Goal: Task Accomplishment & Management: Use online tool/utility

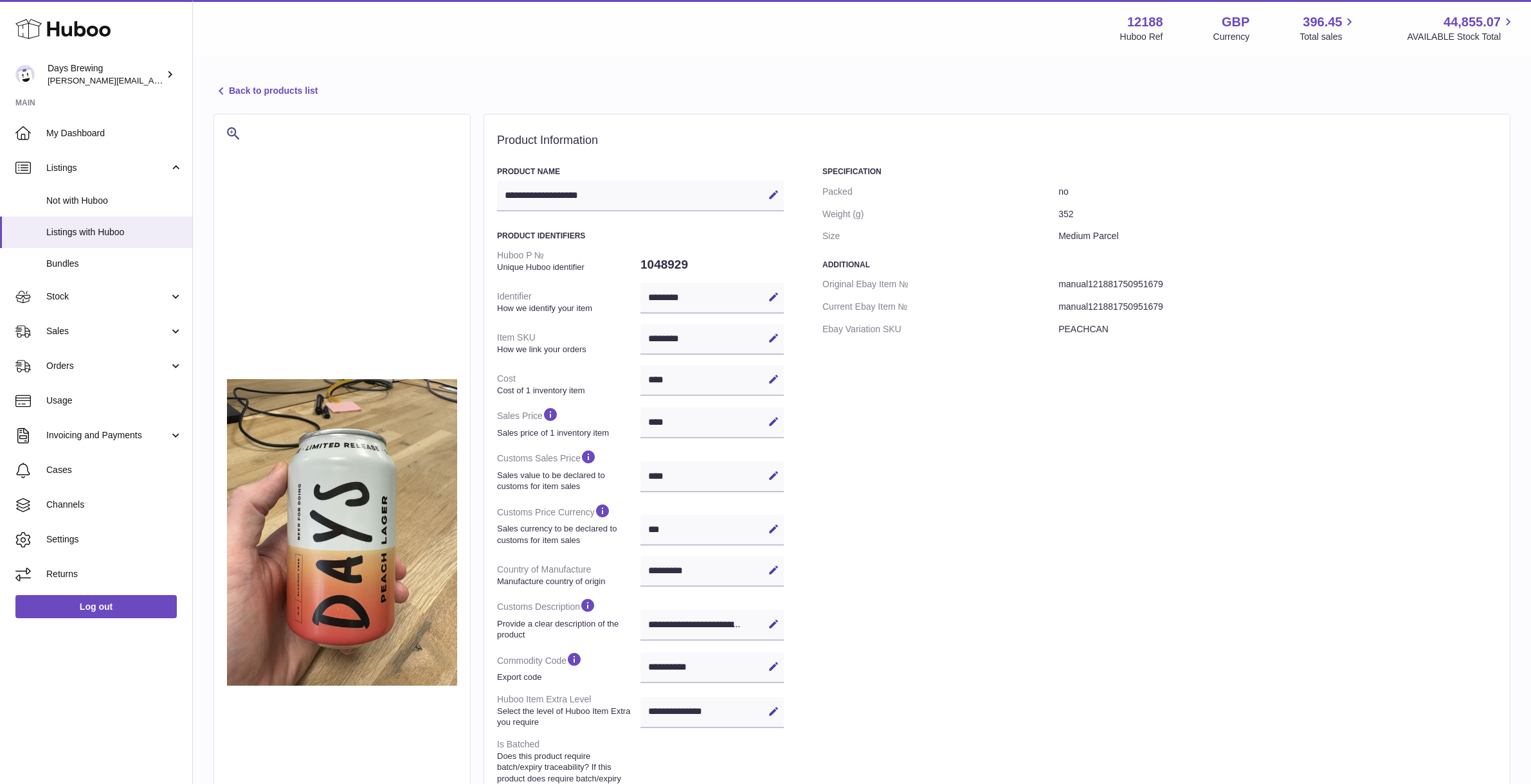
select select "***"
select select "****"
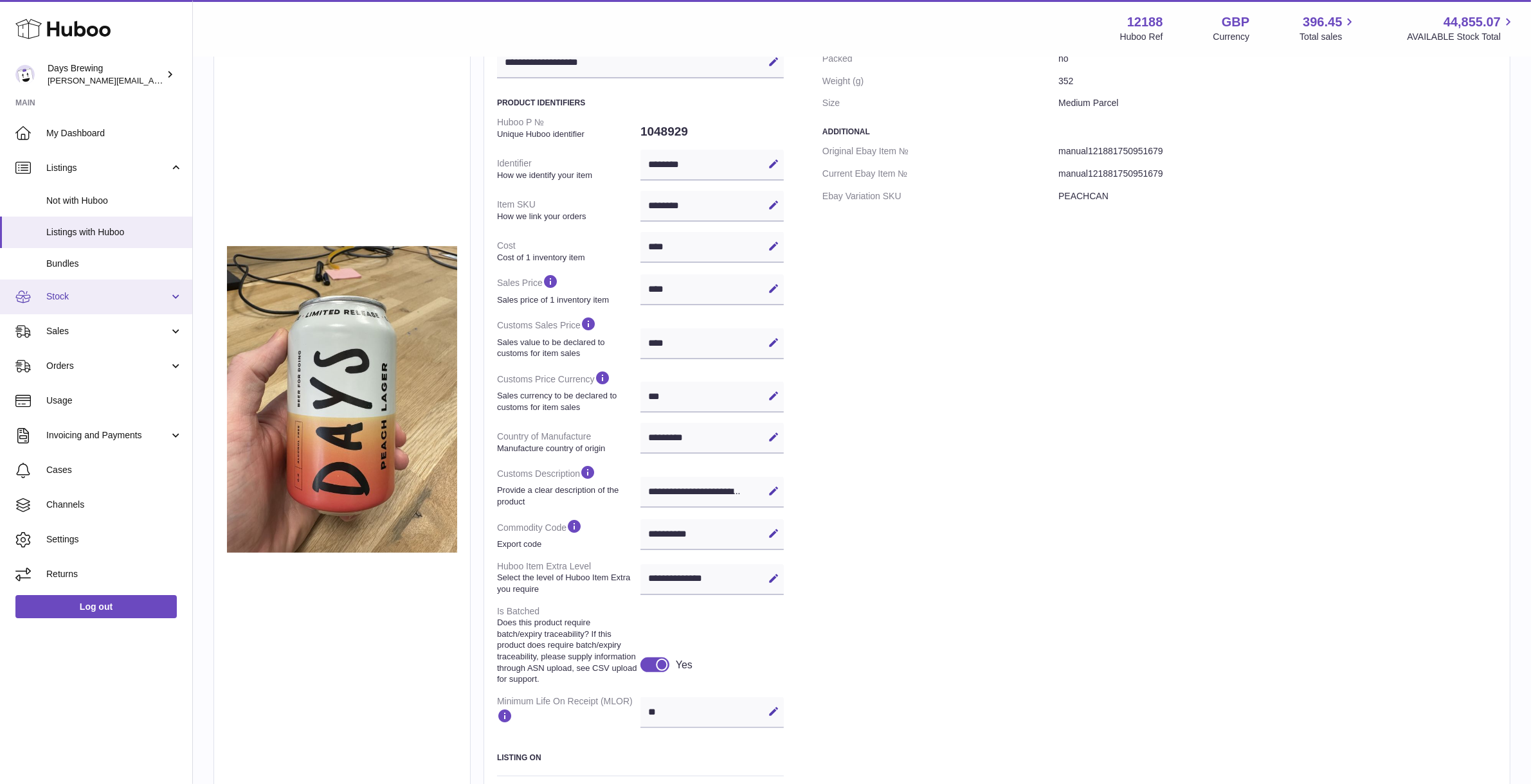
click at [106, 304] on link "Stock" at bounding box center [96, 297] width 192 height 35
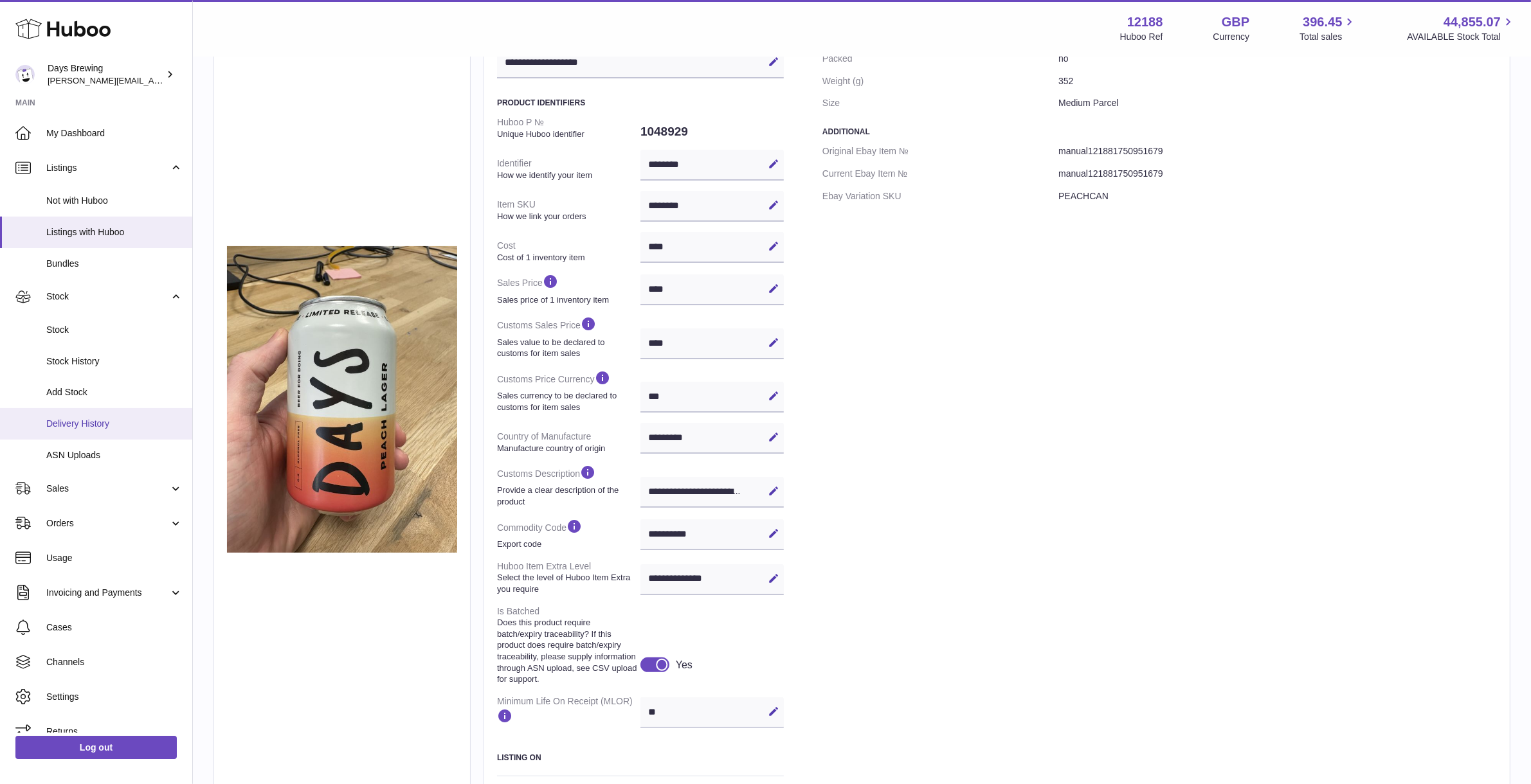
click at [110, 420] on span "Delivery History" at bounding box center [114, 424] width 137 height 12
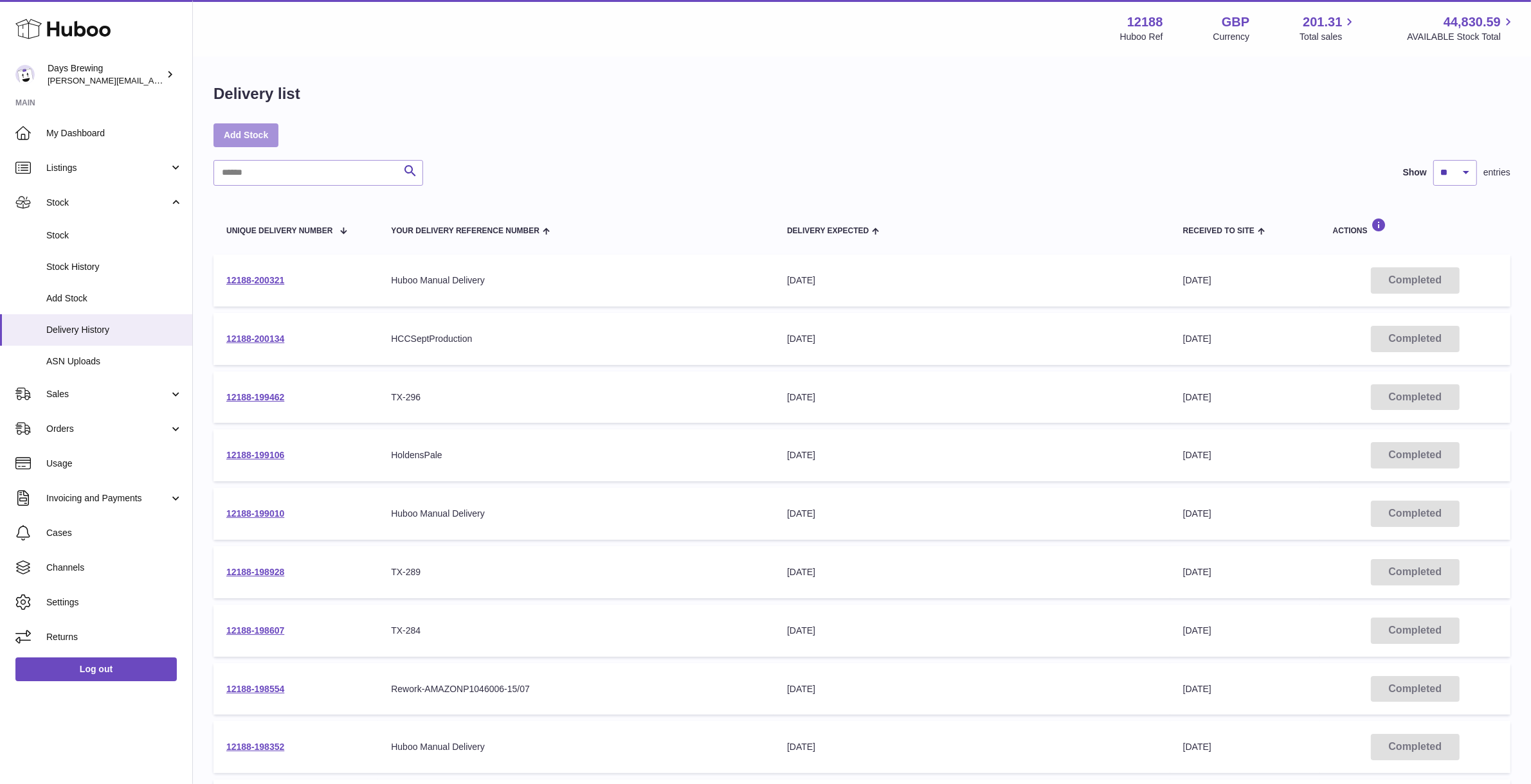
click at [257, 134] on link "Add Stock" at bounding box center [246, 135] width 65 height 23
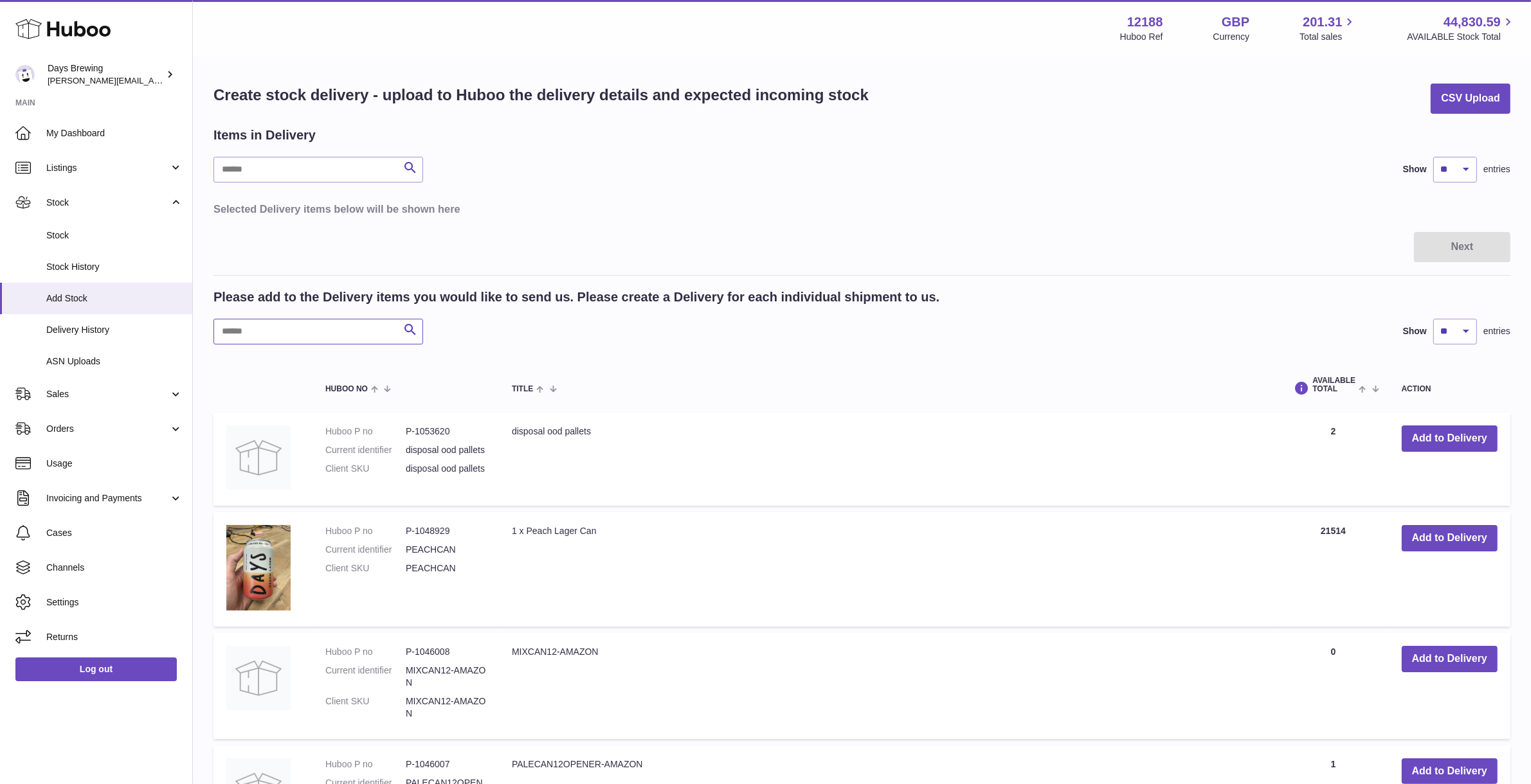
click at [297, 335] on input "text" at bounding box center [318, 331] width 210 height 26
type input "******"
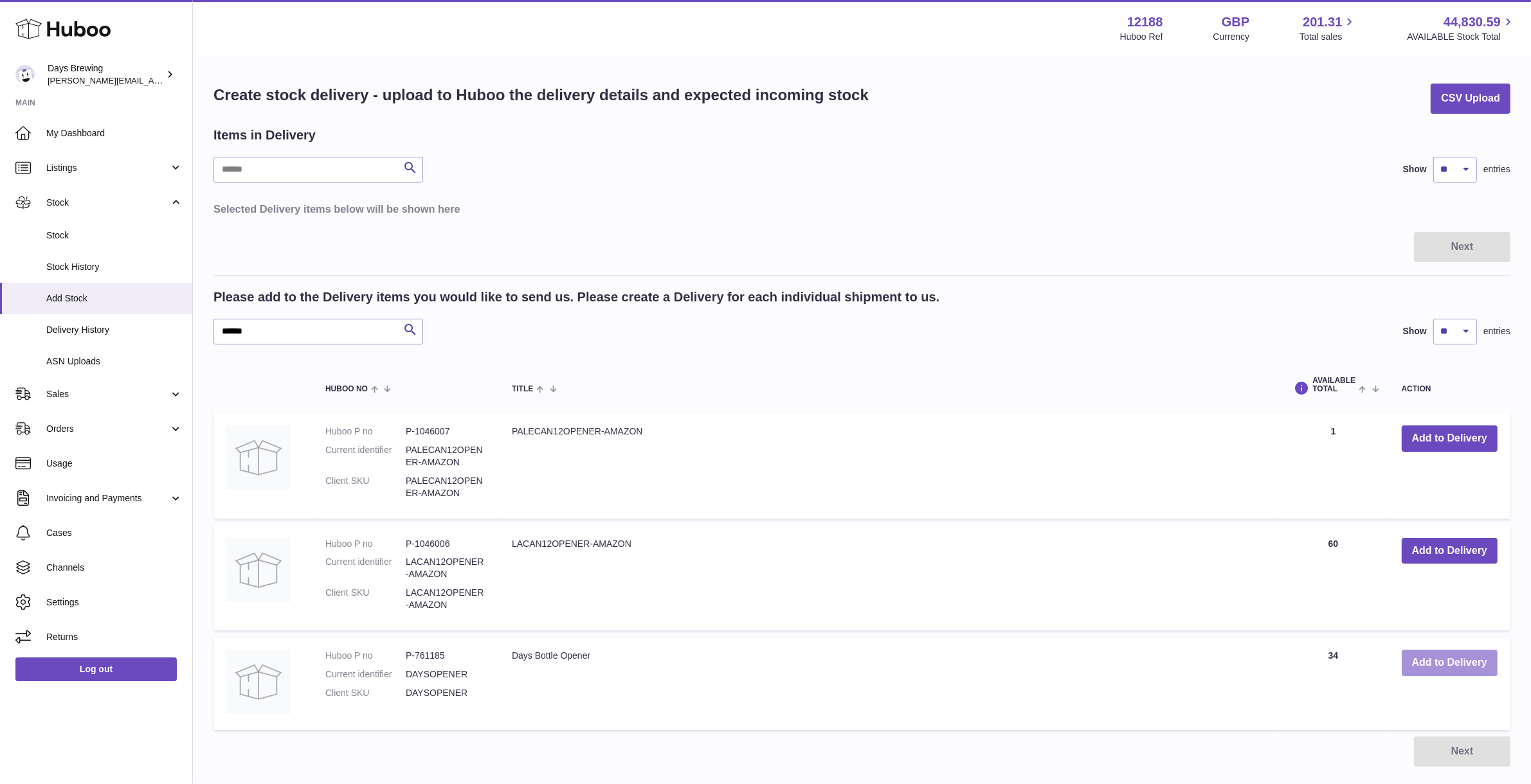
click at [1421, 652] on button "Add to Delivery" at bounding box center [1449, 663] width 96 height 26
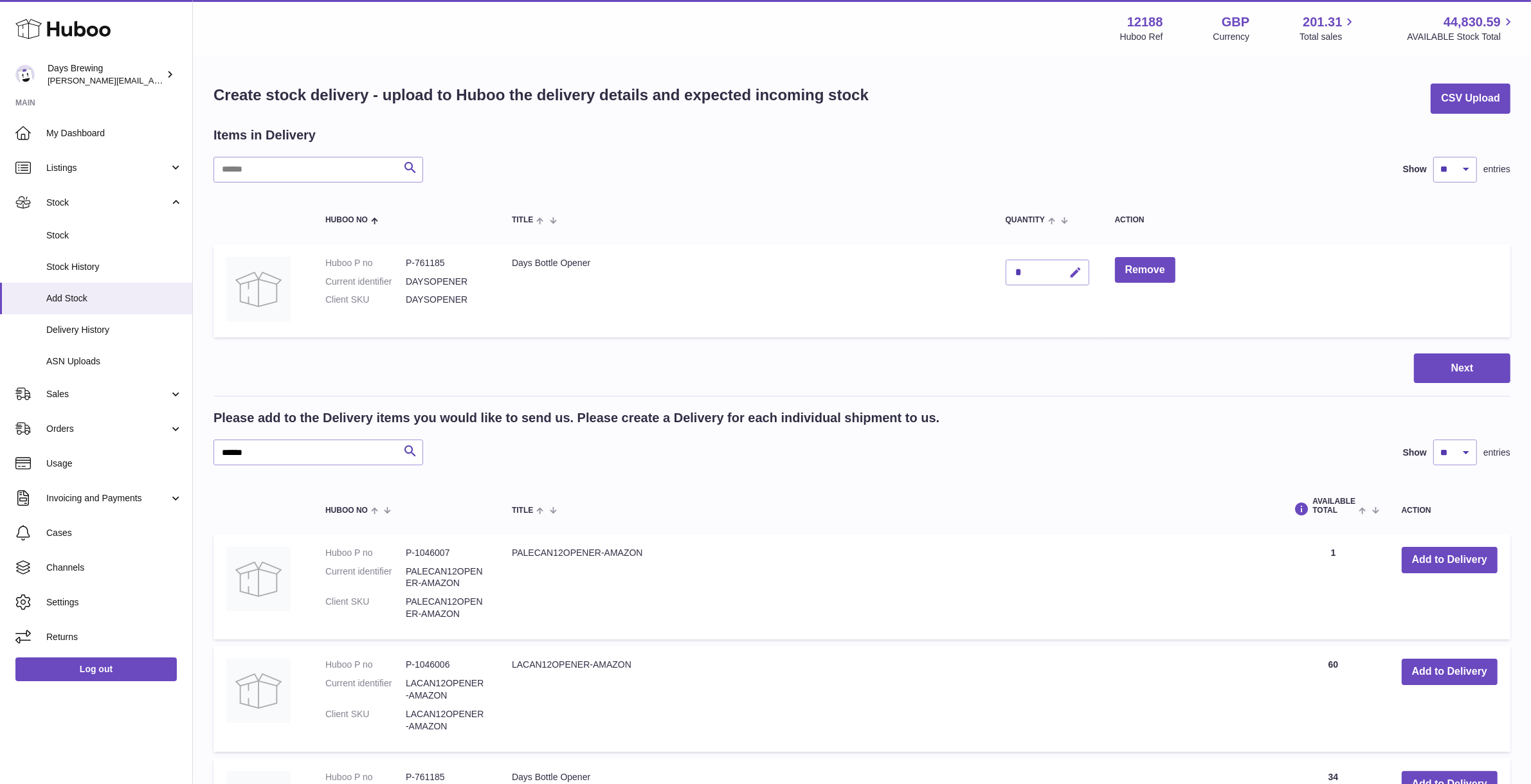
click at [1075, 275] on icon "button" at bounding box center [1076, 273] width 13 height 13
type input "***"
click at [1077, 275] on icon "submit" at bounding box center [1076, 273] width 12 height 12
click at [1448, 377] on button "Next" at bounding box center [1462, 368] width 96 height 30
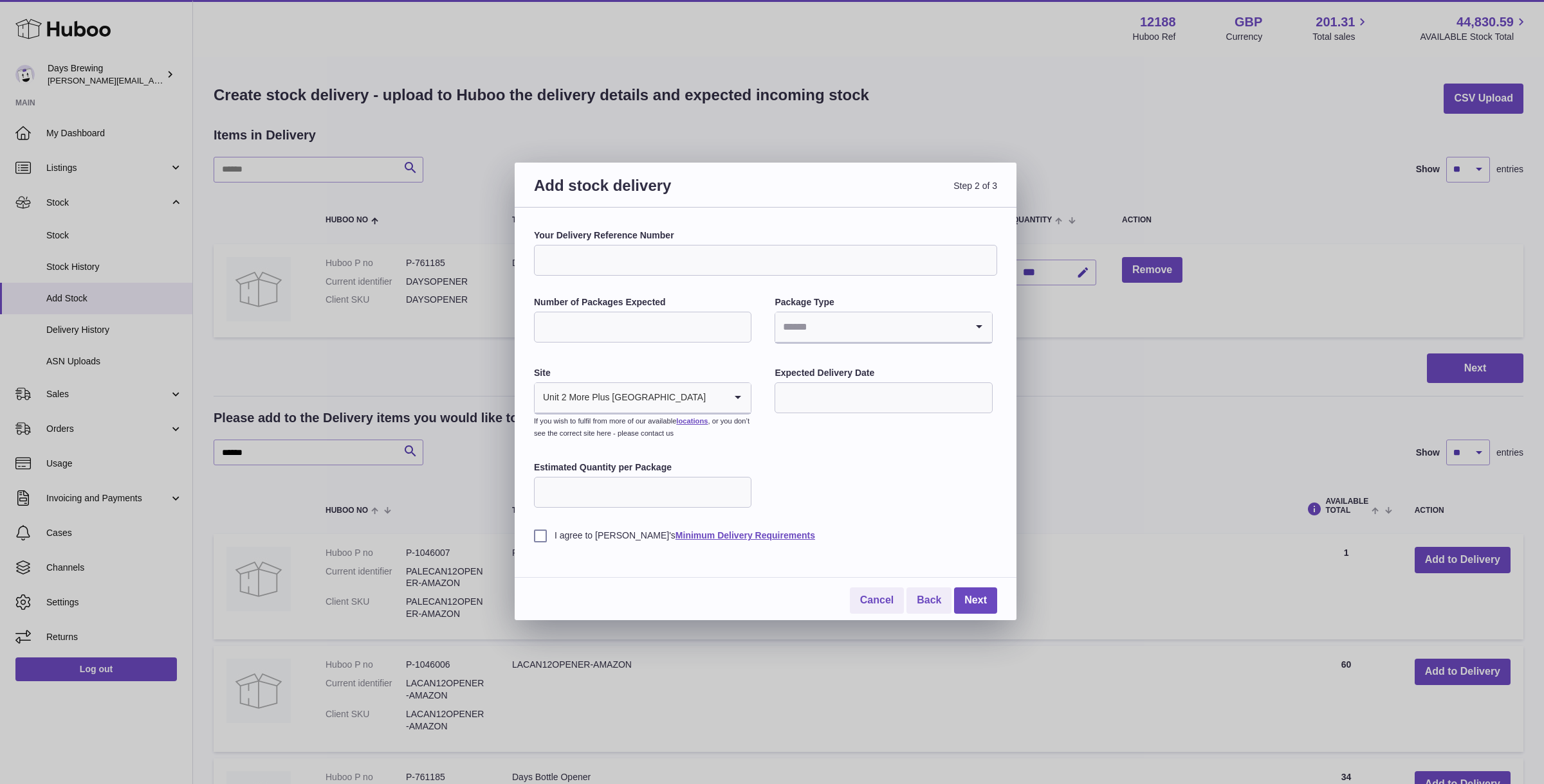
click at [735, 262] on input "Your Delivery Reference Number" at bounding box center [765, 260] width 463 height 31
type input "**********"
click at [715, 326] on input "Number of Packages Expected" at bounding box center [642, 327] width 217 height 31
type input "*"
click at [797, 324] on input "Search for option" at bounding box center [870, 327] width 190 height 29
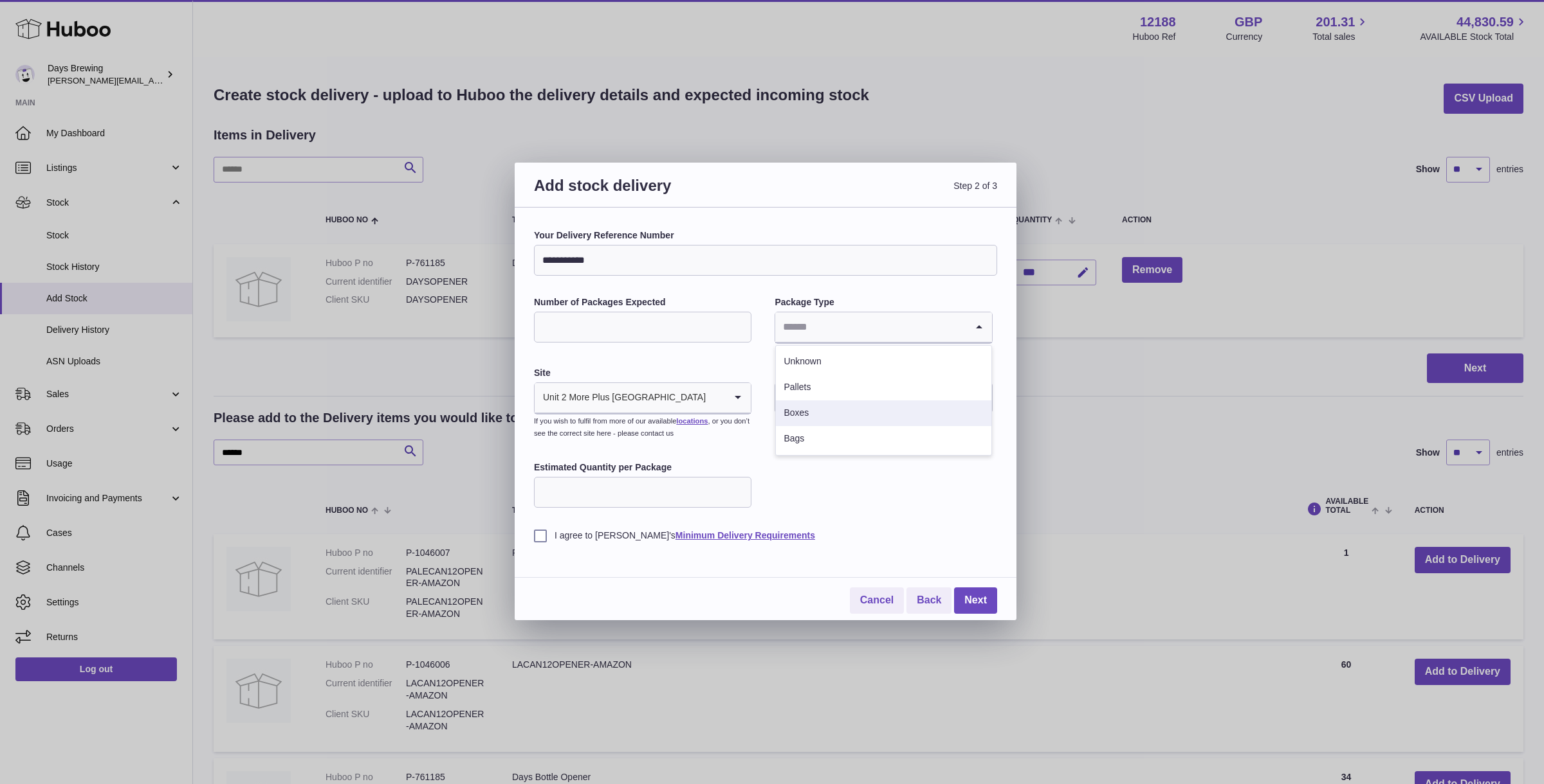
click at [828, 415] on li "Boxes" at bounding box center [883, 413] width 215 height 26
click at [819, 402] on input "text" at bounding box center [882, 398] width 217 height 31
click at [956, 427] on icon "button" at bounding box center [958, 429] width 4 height 8
click at [898, 500] on span "10" at bounding box center [898, 505] width 23 height 23
type input "**********"
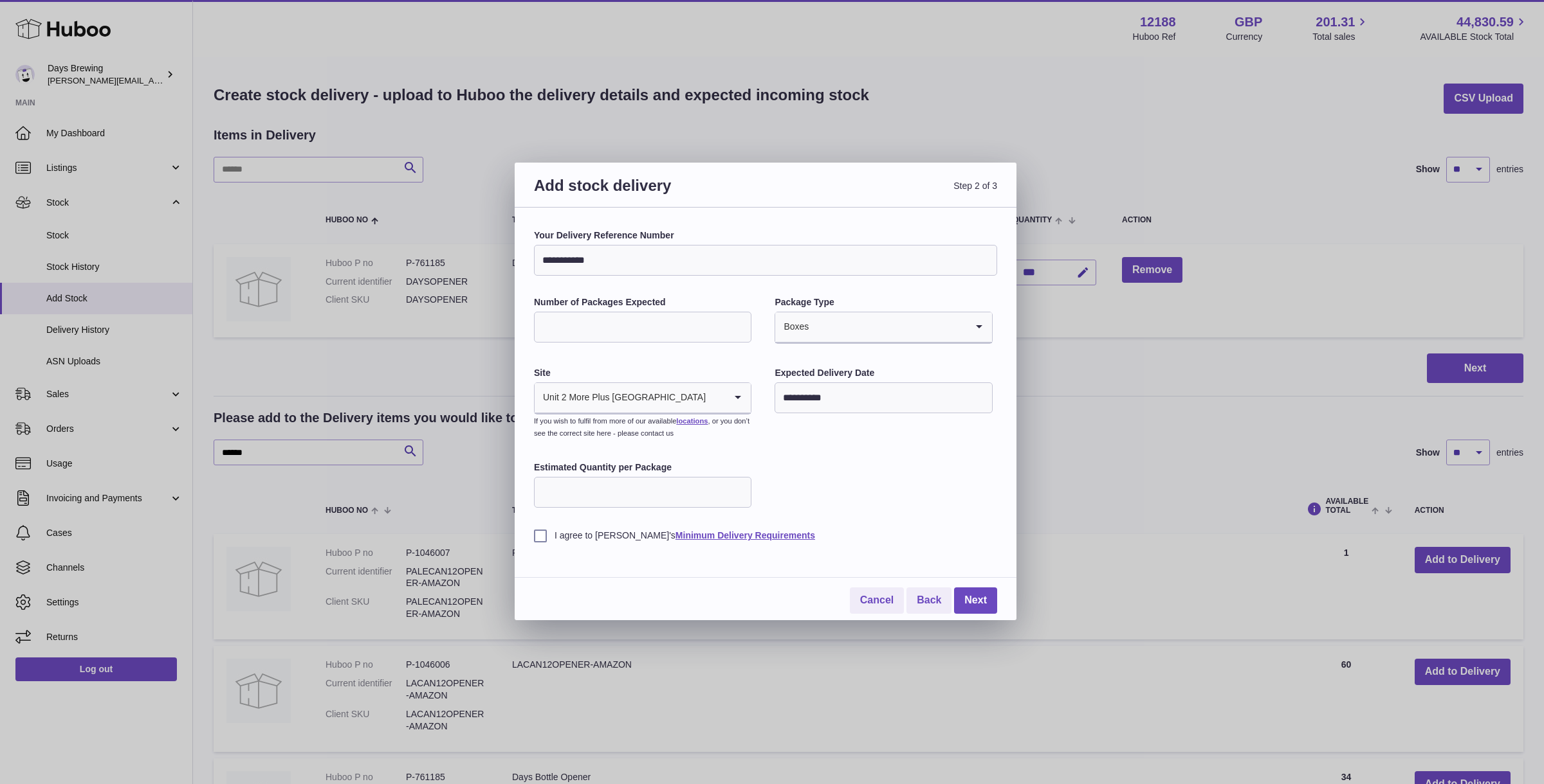
click at [636, 495] on input "Estimated Quantity per Package" at bounding box center [642, 492] width 217 height 31
type input "***"
click at [859, 468] on div "**********" at bounding box center [765, 386] width 463 height 313
click at [545, 538] on label "I agree to Huboo's Minimum Delivery Requirements" at bounding box center [765, 536] width 463 height 12
click at [970, 601] on link "Next" at bounding box center [975, 601] width 43 height 26
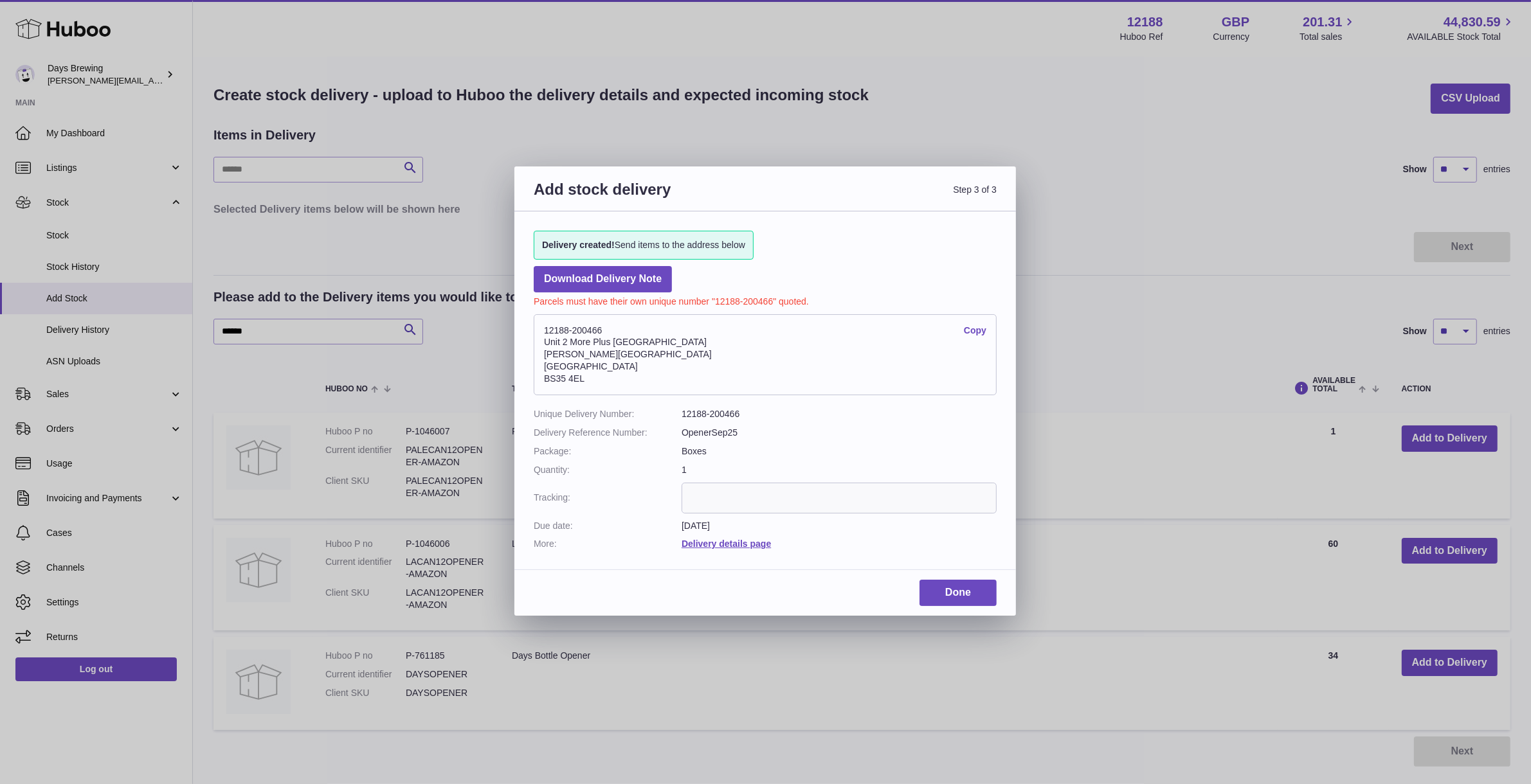
drag, startPoint x: 635, startPoint y: 330, endPoint x: 544, endPoint y: 330, distance: 91.0
click at [544, 330] on address "12188-200466 Copy Unit 2 More Plus Central Park Hudson Ave Severn Beach BS35 4EL" at bounding box center [765, 354] width 463 height 81
drag, startPoint x: 623, startPoint y: 382, endPoint x: 588, endPoint y: 338, distance: 56.2
click at [588, 338] on address "12188-200466 Copy Unit 2 More Plus Central Park Hudson Ave Severn Beach BS35 4EL" at bounding box center [765, 354] width 463 height 81
click at [625, 340] on address "12188-200466 Copy Unit 2 More Plus Central Park Hudson Ave Severn Beach BS35 4EL" at bounding box center [765, 354] width 463 height 81
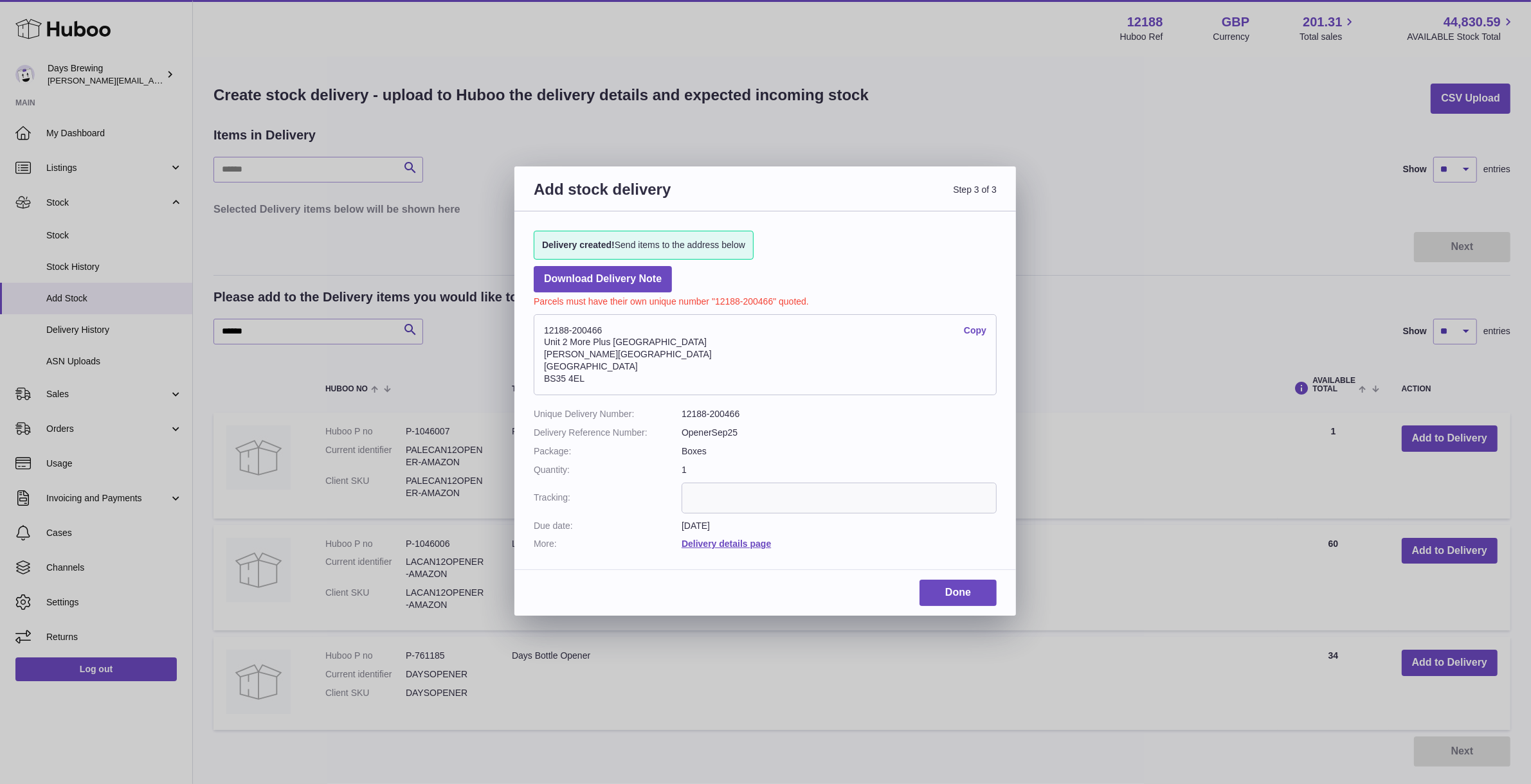
click at [976, 335] on link "Copy" at bounding box center [975, 330] width 23 height 12
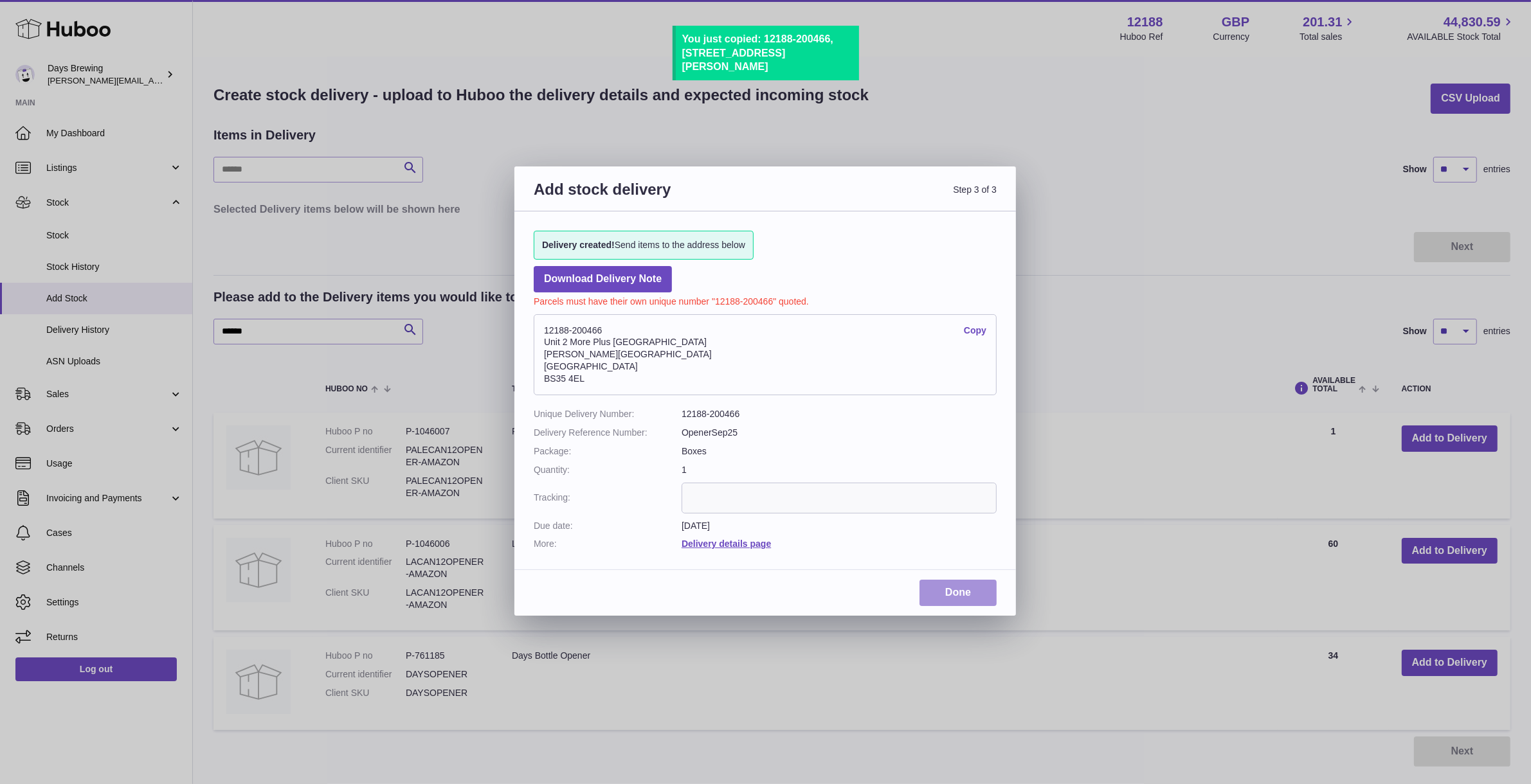
click at [961, 595] on link "Done" at bounding box center [958, 593] width 77 height 26
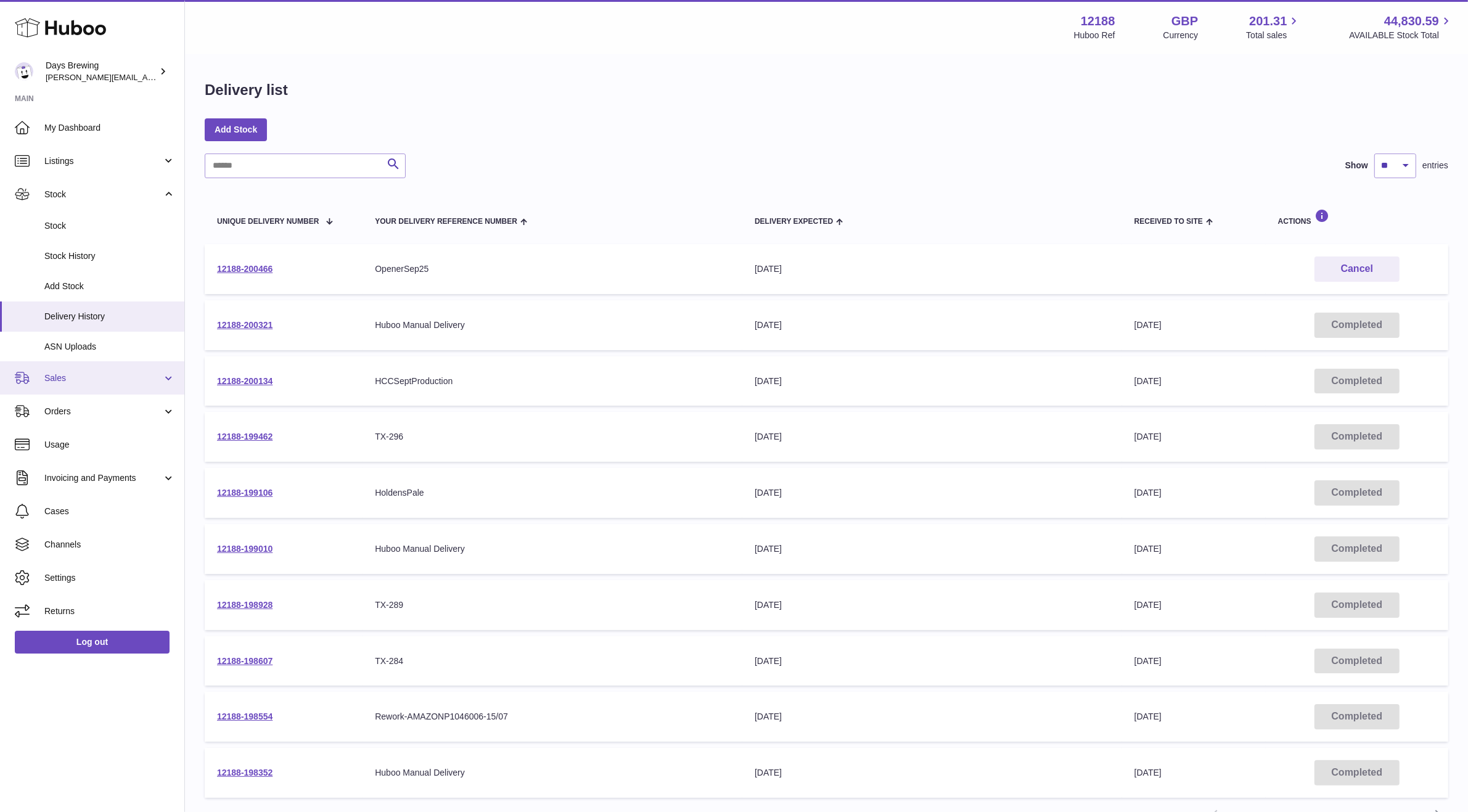
click at [86, 375] on span "Sales" at bounding box center [103, 378] width 118 height 12
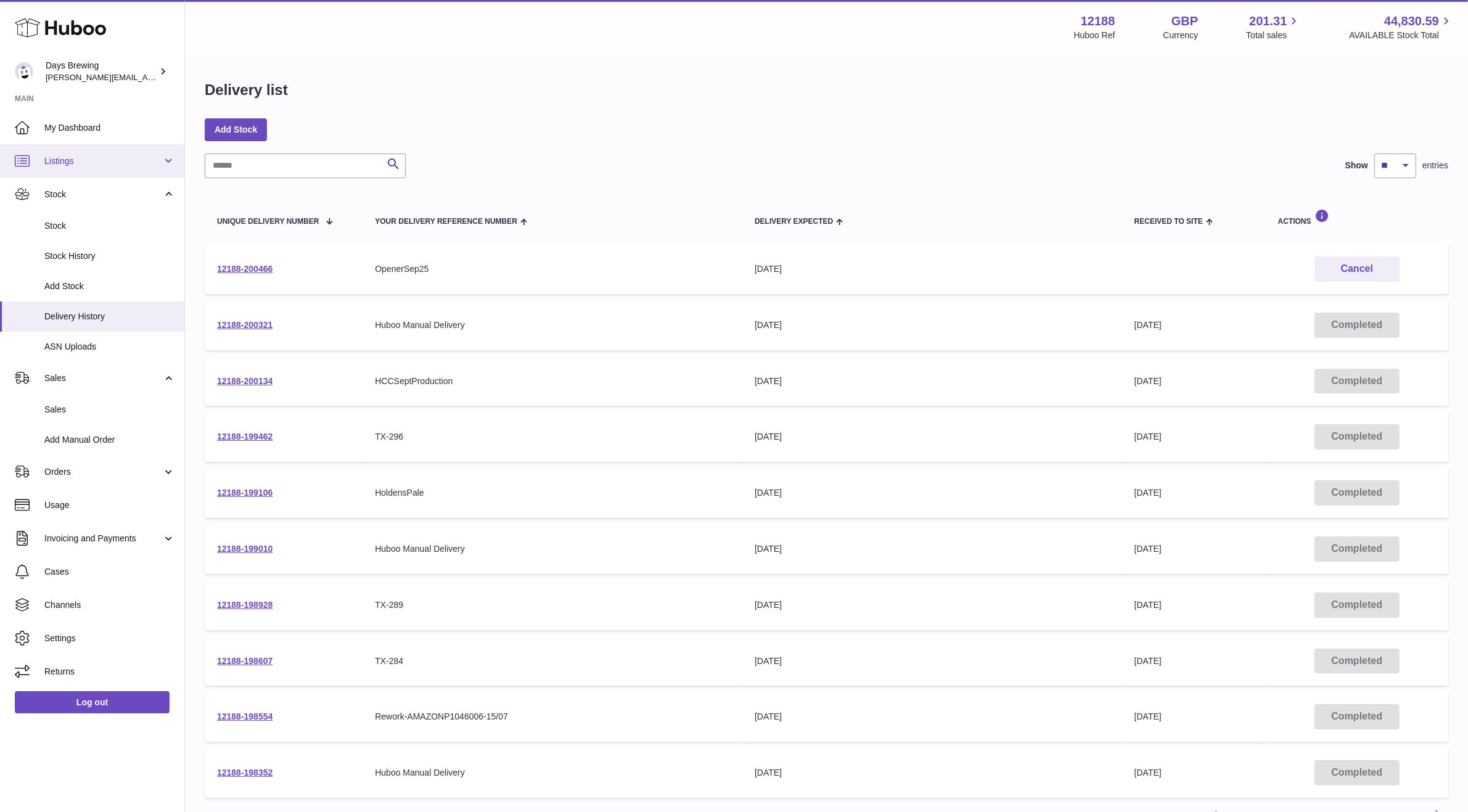
click at [102, 152] on link "Listings" at bounding box center [92, 161] width 184 height 34
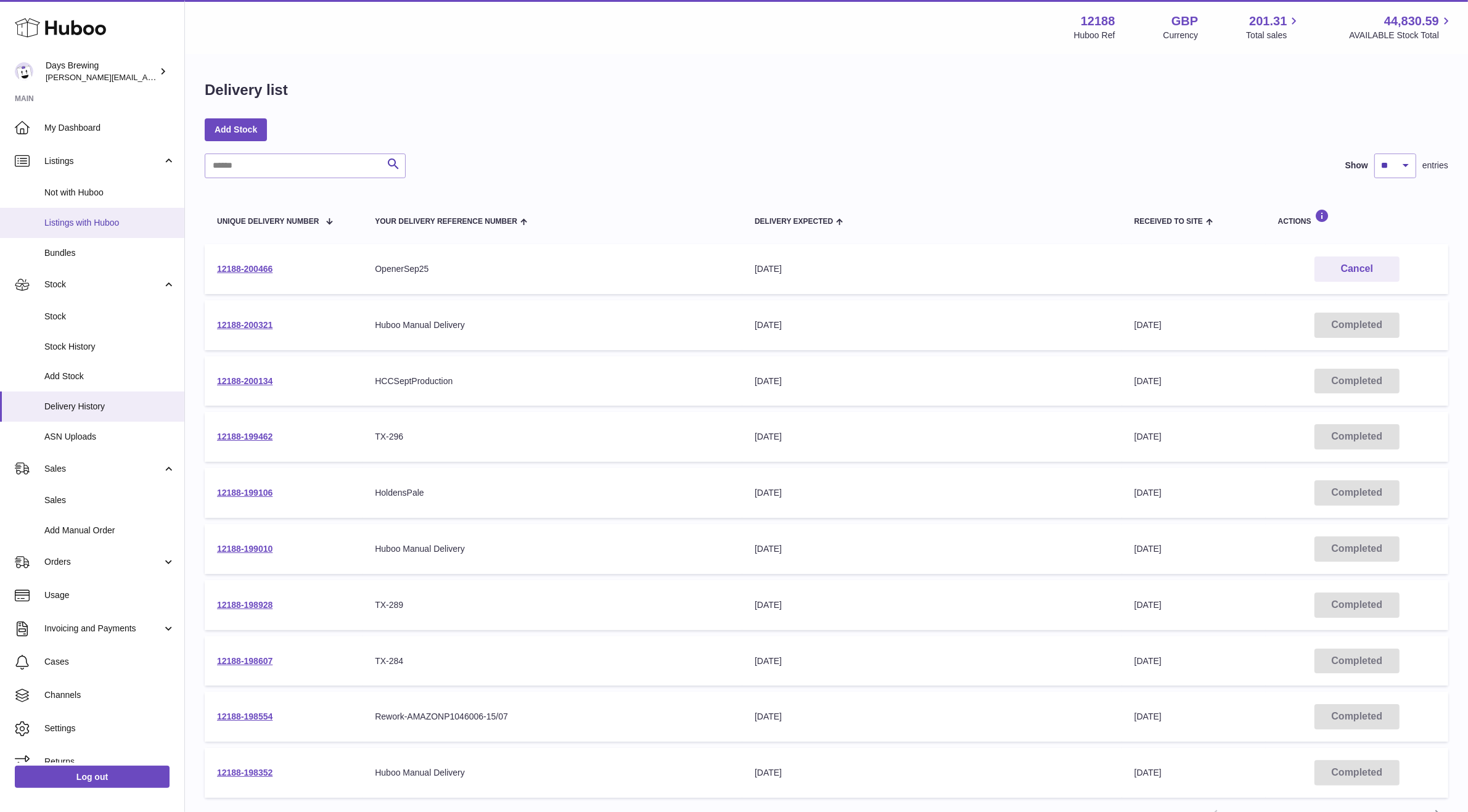
click at [123, 219] on span "Listings with Huboo" at bounding box center [109, 223] width 131 height 12
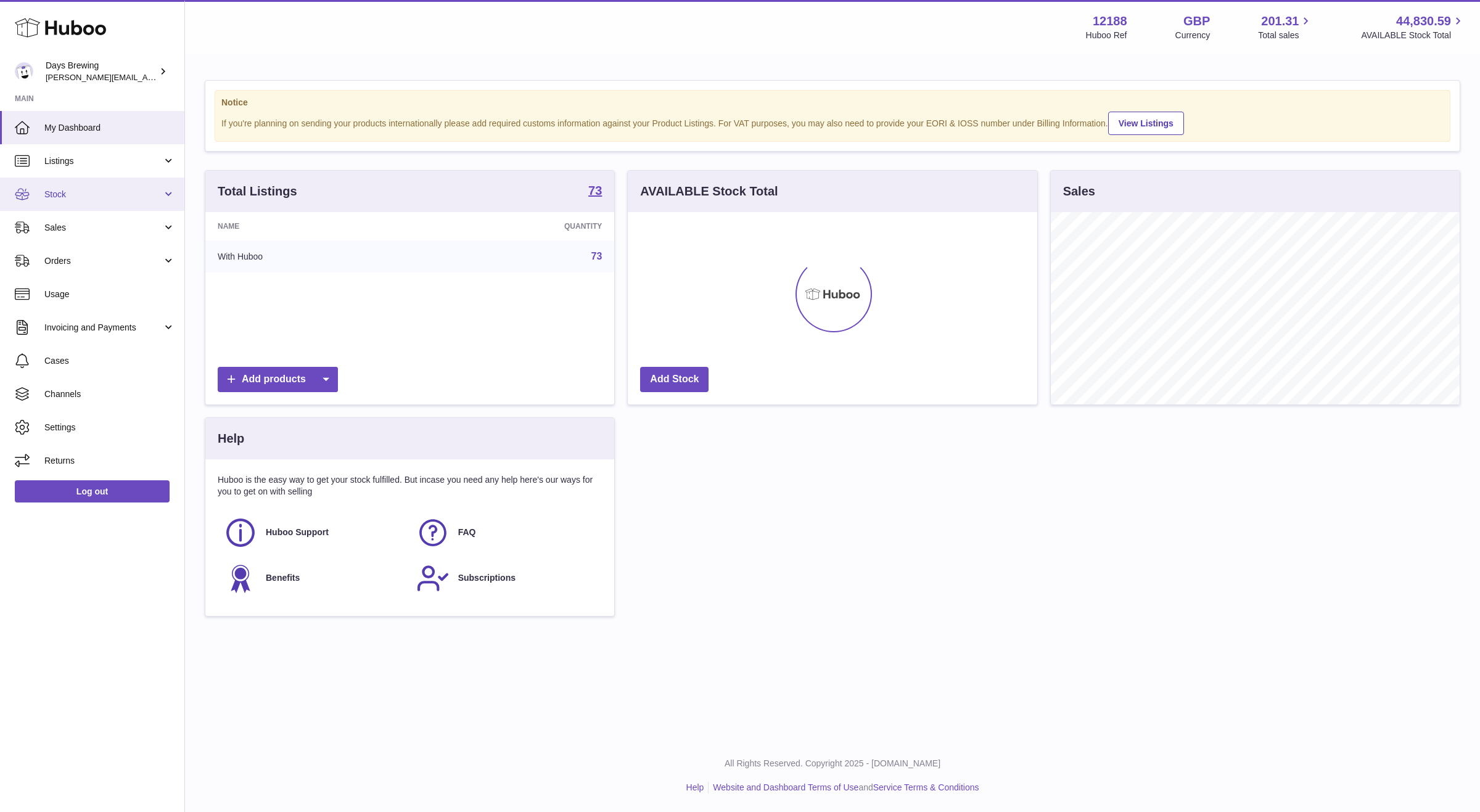
scroll to position [192, 409]
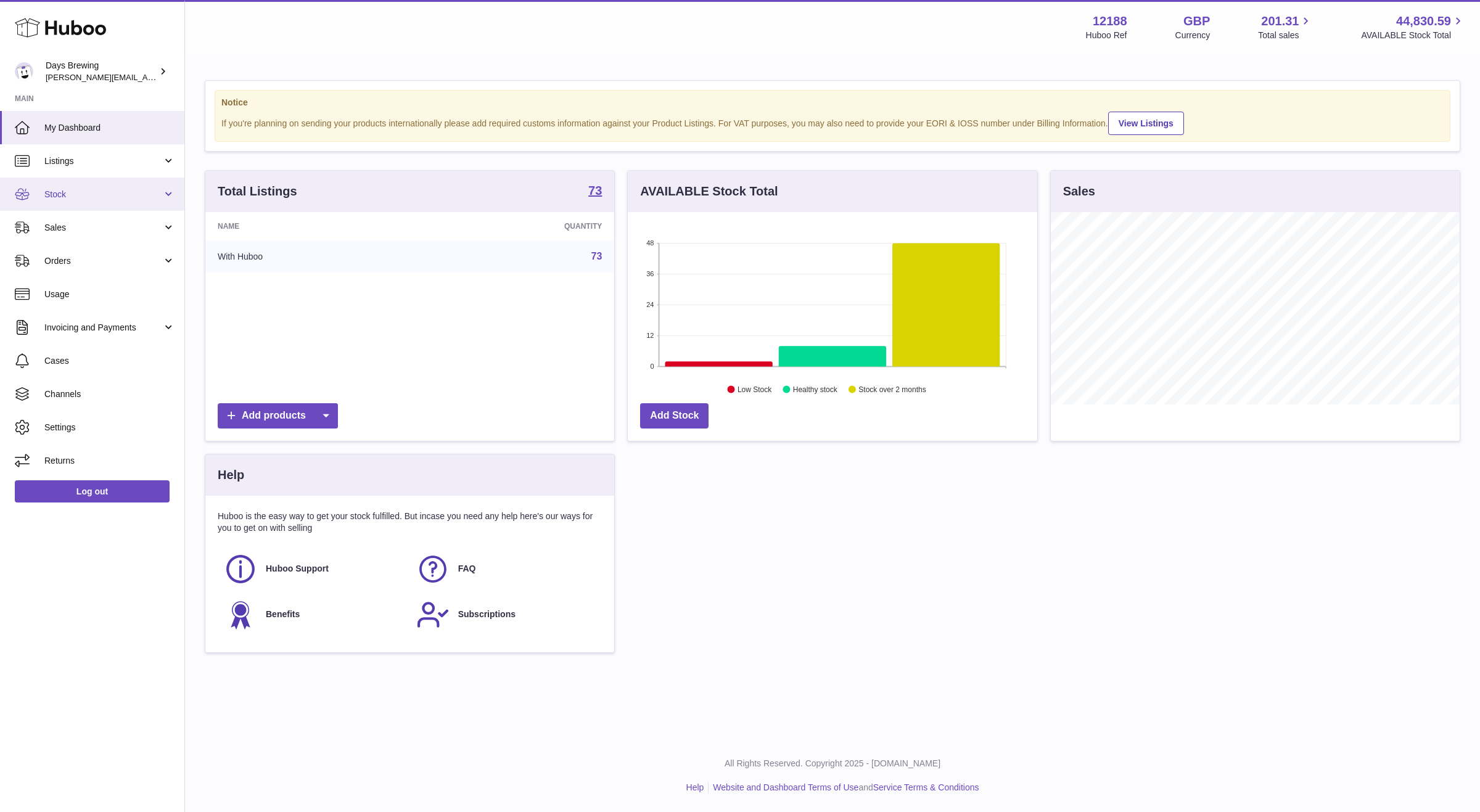
click at [90, 189] on span "Stock" at bounding box center [103, 194] width 118 height 12
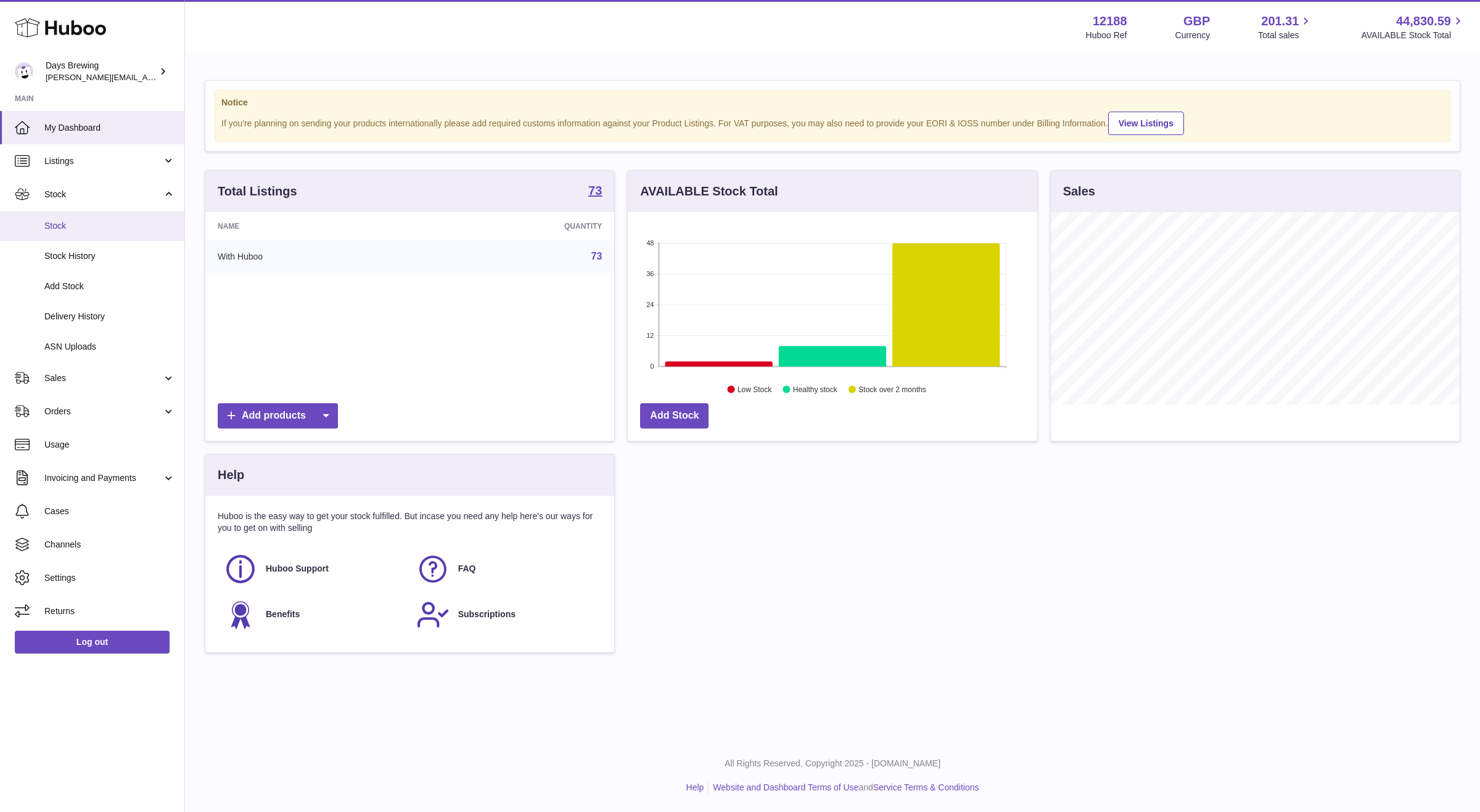
click at [86, 228] on span "Stock" at bounding box center [109, 226] width 131 height 12
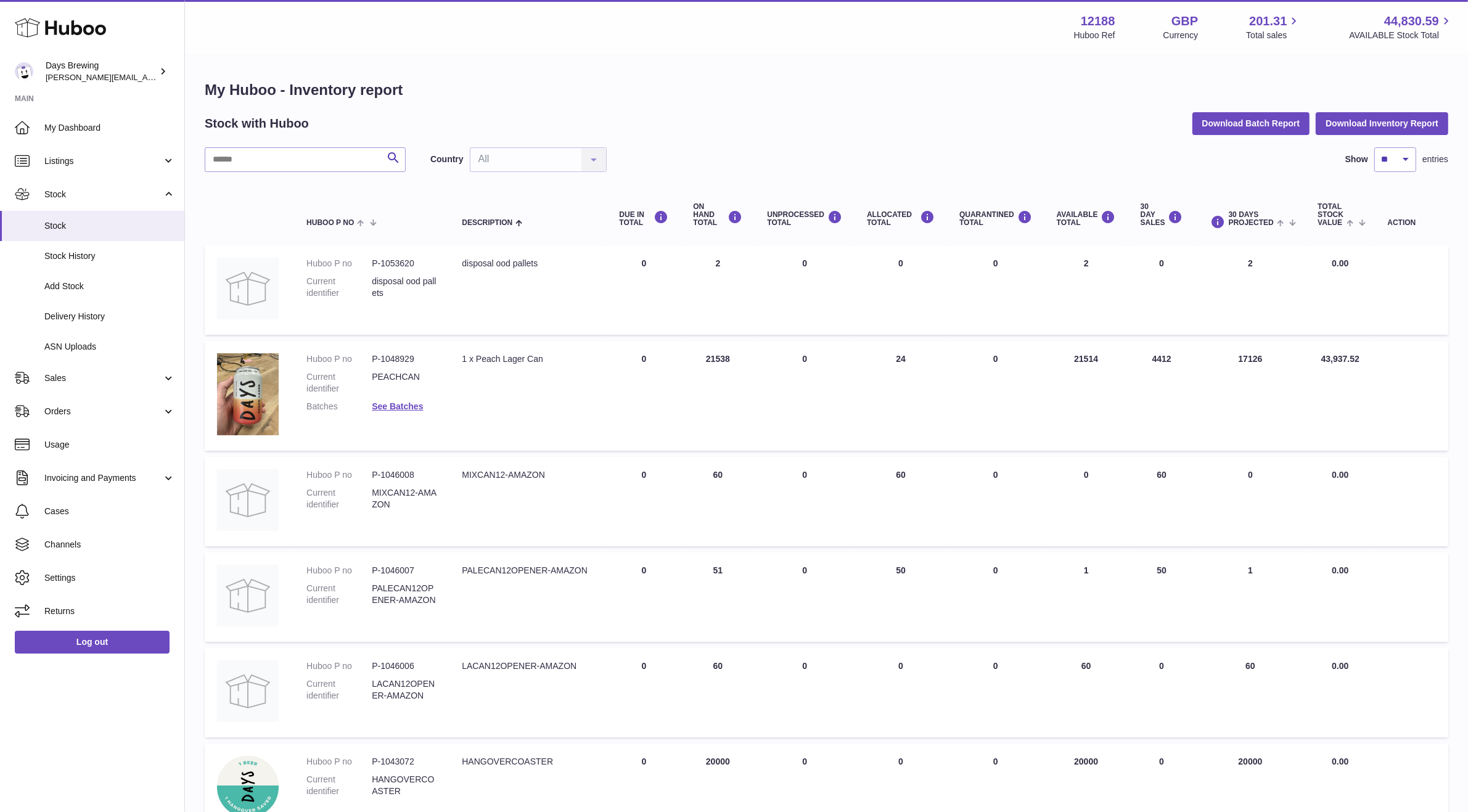
click at [1096, 145] on div "My Huboo - Inventory report Stock with Huboo Download Batch Report Download Inv…" at bounding box center [826, 661] width 1244 height 1162
click at [1127, 141] on div "My Huboo - Inventory report Stock with Huboo Download Batch Report Download Inv…" at bounding box center [826, 661] width 1244 height 1162
click at [1104, 81] on h1 "My Huboo - Inventory report" at bounding box center [826, 90] width 1244 height 20
click at [1023, 104] on div "My Huboo - Inventory report Stock with Huboo Download Batch Report Download Inv…" at bounding box center [826, 661] width 1244 height 1162
click at [770, 125] on div "Stock with Huboo Download Batch Report Download Inventory Report" at bounding box center [826, 123] width 1244 height 22
